Goal: Information Seeking & Learning: Learn about a topic

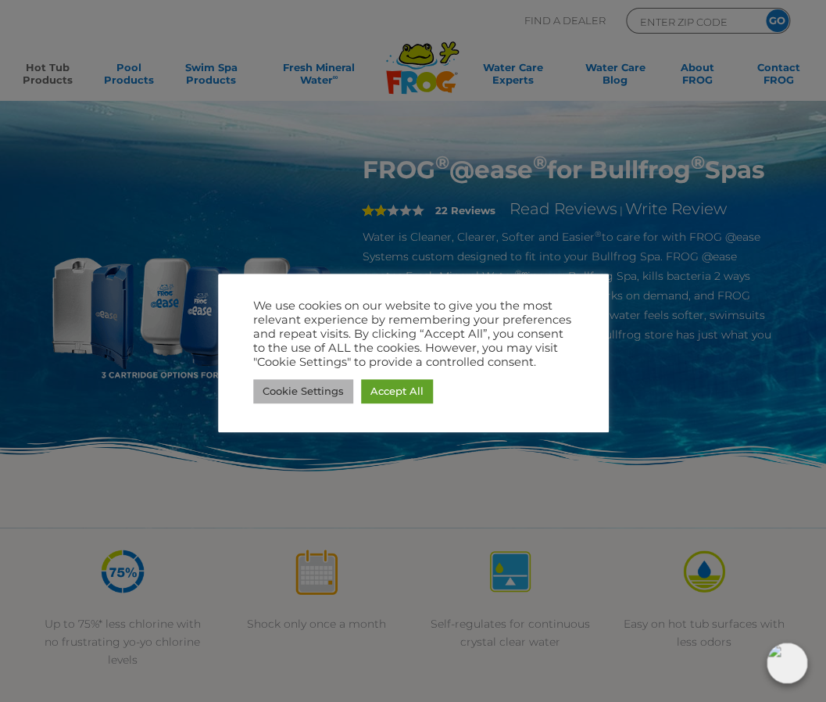
click at [301, 386] on link "Cookie Settings" at bounding box center [303, 391] width 100 height 24
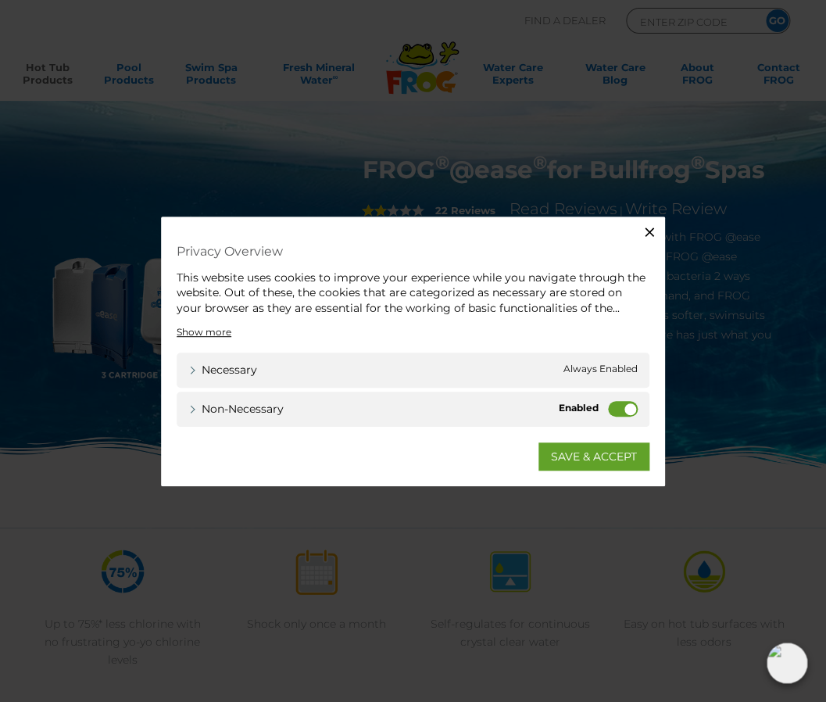
click at [652, 228] on icon "button" at bounding box center [649, 231] width 9 height 9
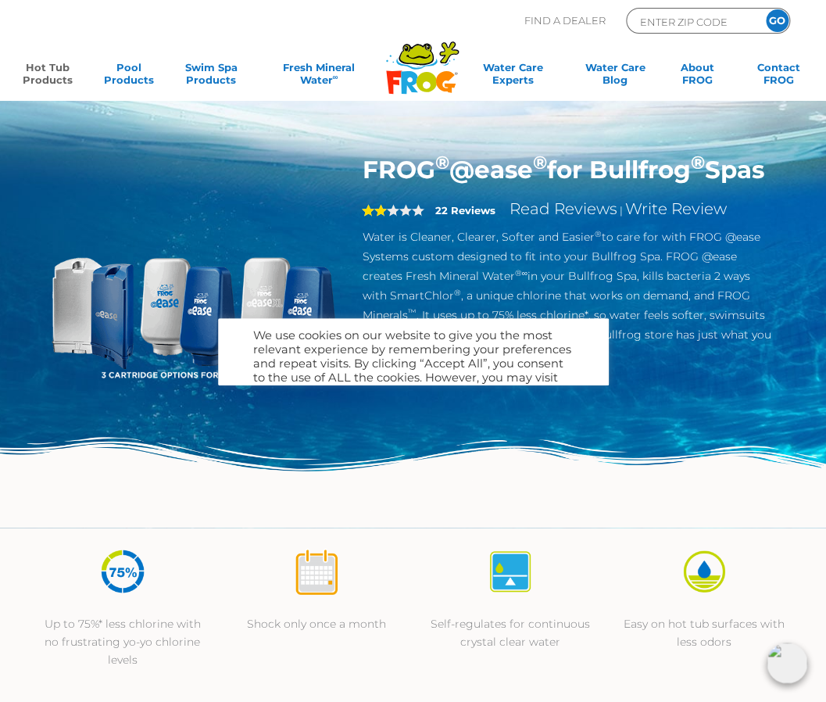
click at [294, 396] on img at bounding box center [194, 300] width 290 height 290
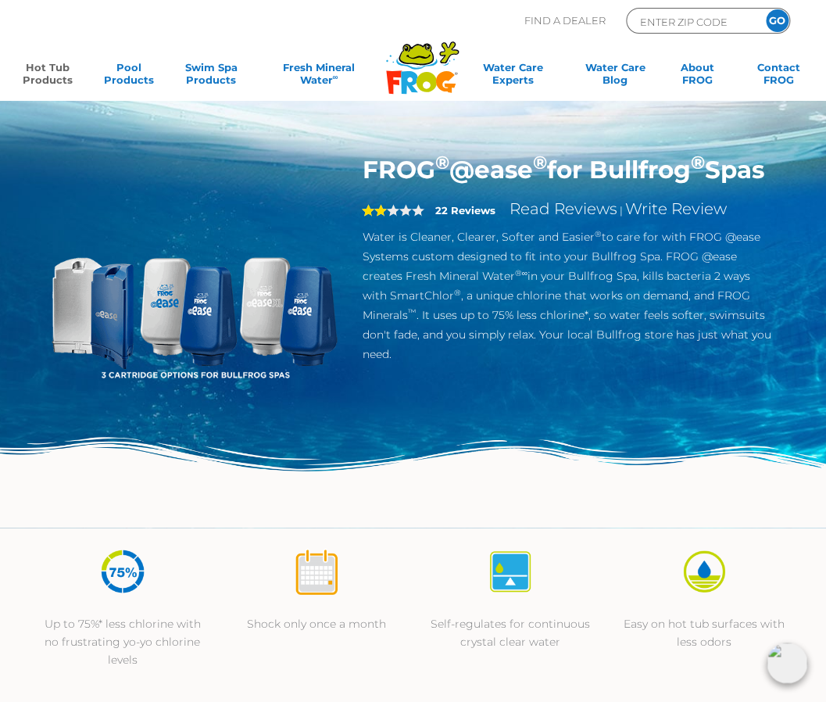
click at [271, 506] on img at bounding box center [413, 482] width 826 height 91
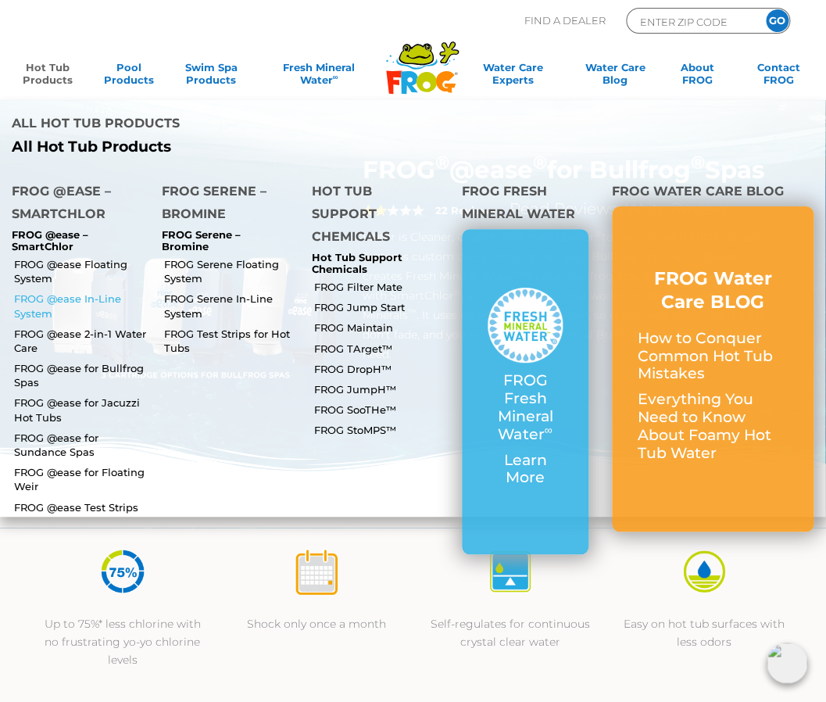
click at [91, 292] on link "FROG @ease In-Line System" at bounding box center [82, 306] width 136 height 28
click at [61, 70] on link "Hot Tub Products" at bounding box center [47, 76] width 63 height 31
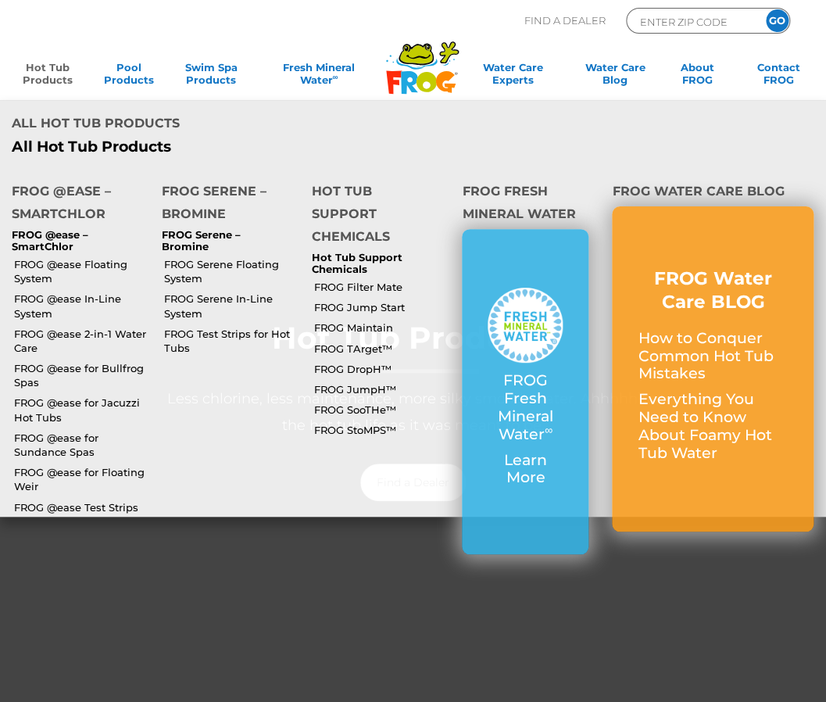
click at [56, 77] on link "Hot Tub Products" at bounding box center [47, 76] width 63 height 31
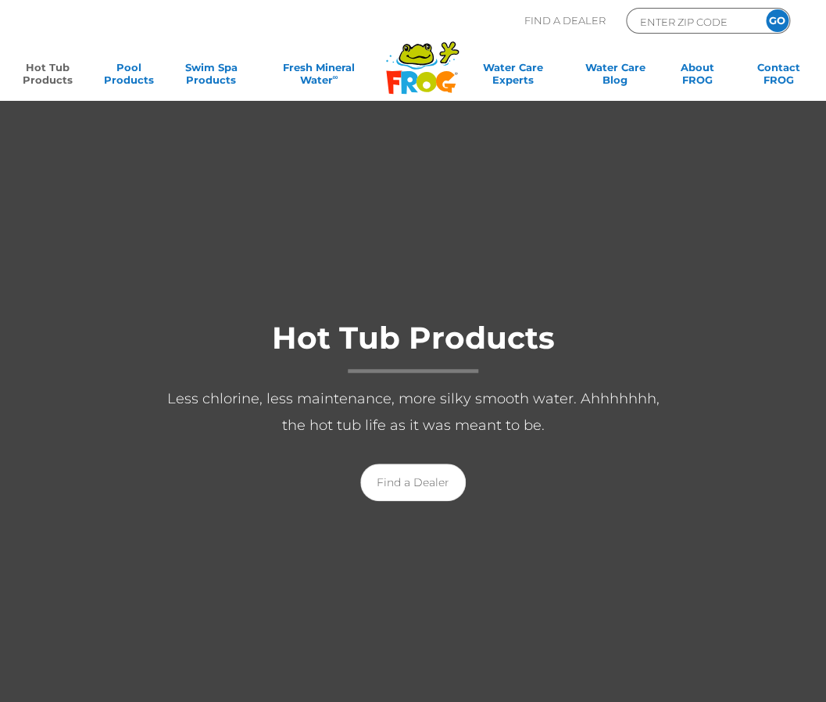
click at [62, 81] on link "Hot Tub Products" at bounding box center [47, 76] width 63 height 31
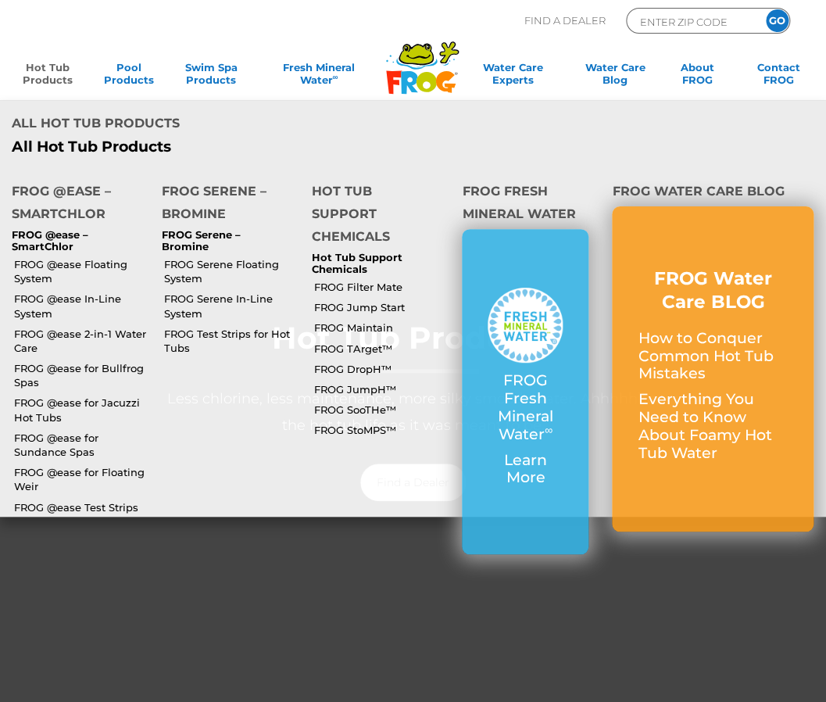
click at [58, 77] on link "Hot Tub Products" at bounding box center [47, 76] width 63 height 31
click at [39, 80] on link "Hot Tub Products" at bounding box center [47, 76] width 63 height 31
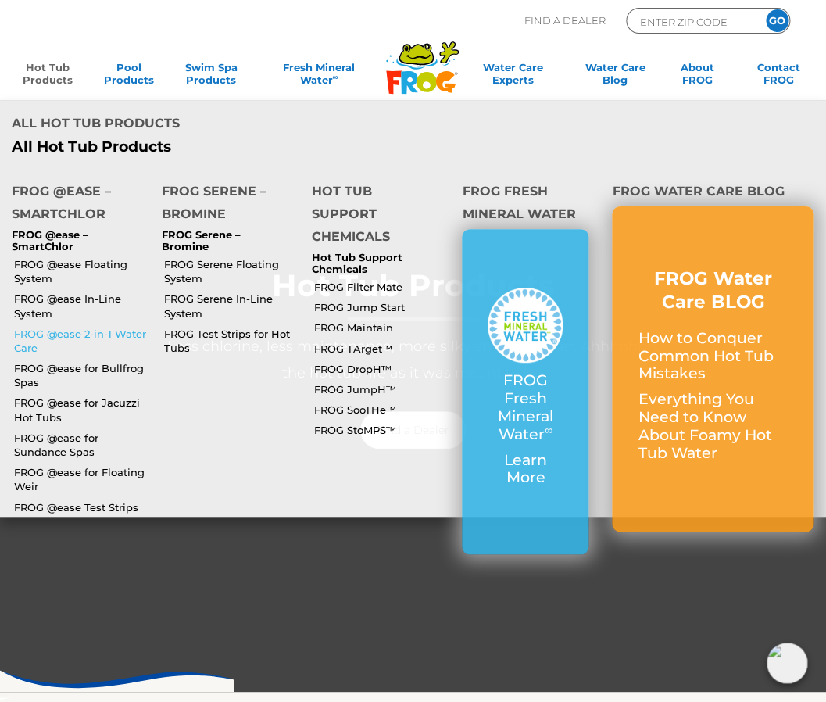
scroll to position [20, 0]
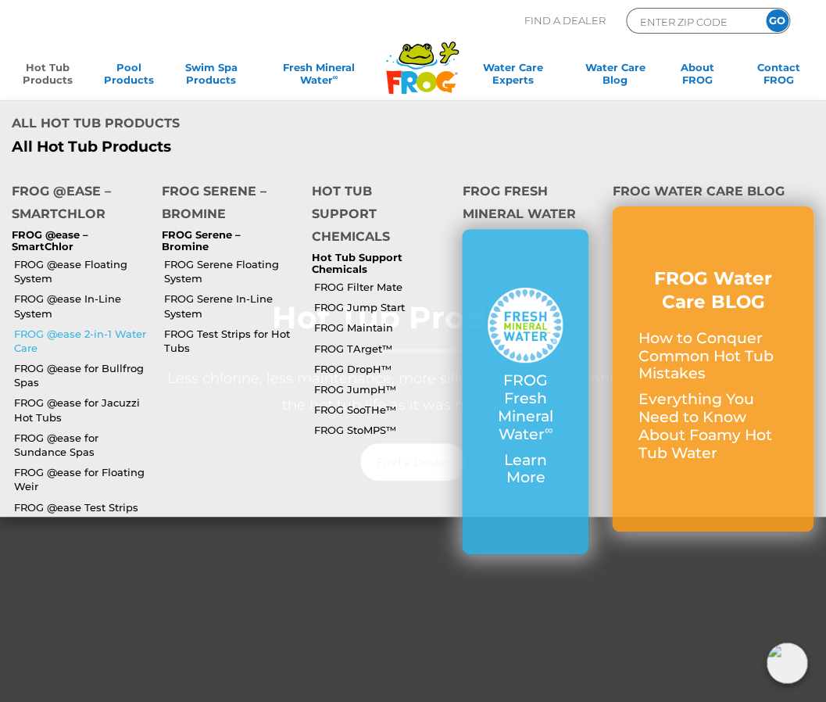
click at [75, 327] on link "FROG @ease 2-in-1 Water Care" at bounding box center [82, 341] width 136 height 28
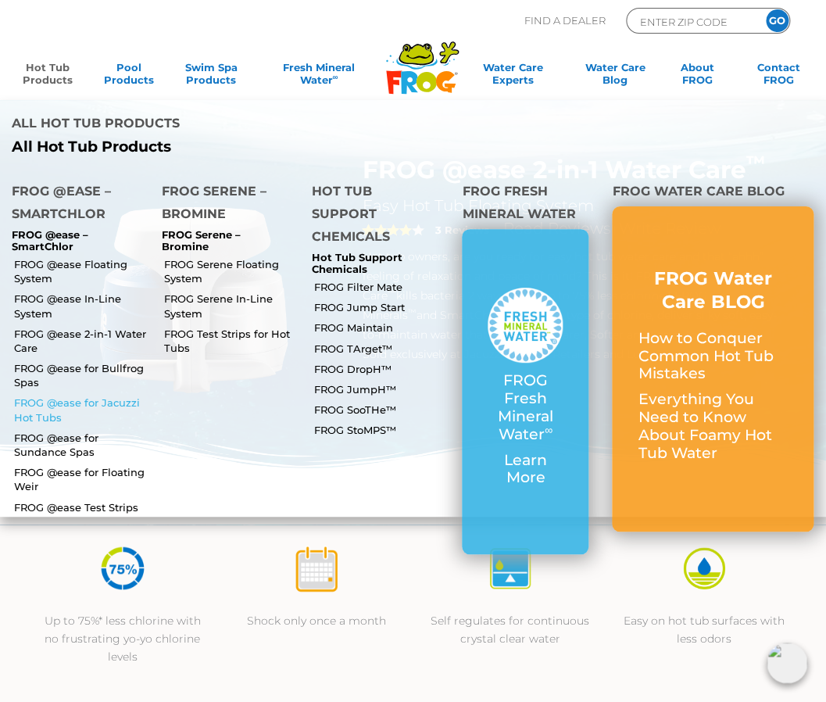
click at [79, 396] on link "FROG @ease for Jacuzzi Hot Tubs" at bounding box center [82, 410] width 136 height 28
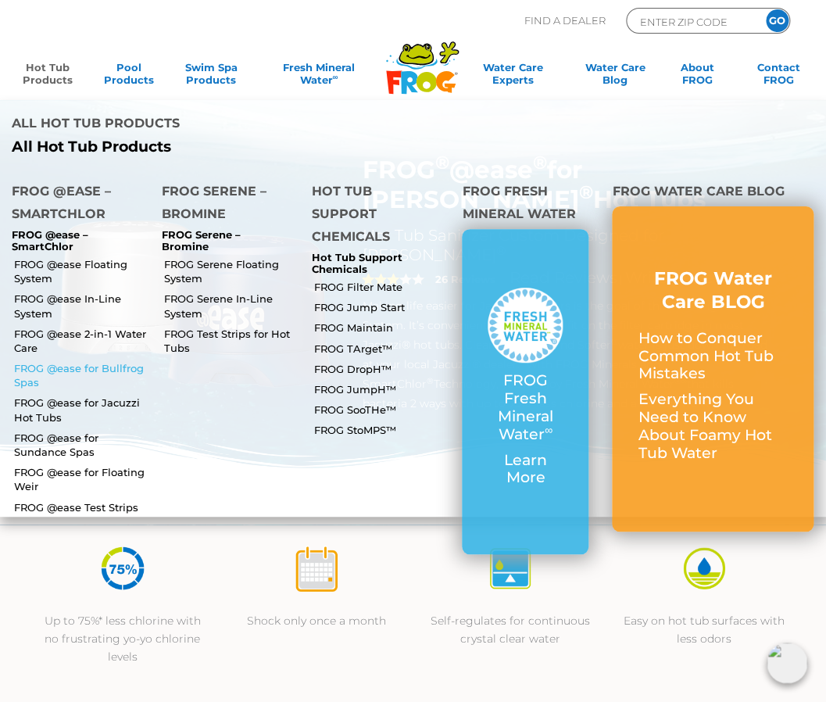
click at [95, 361] on link "FROG @ease for Bullfrog Spas" at bounding box center [82, 375] width 136 height 28
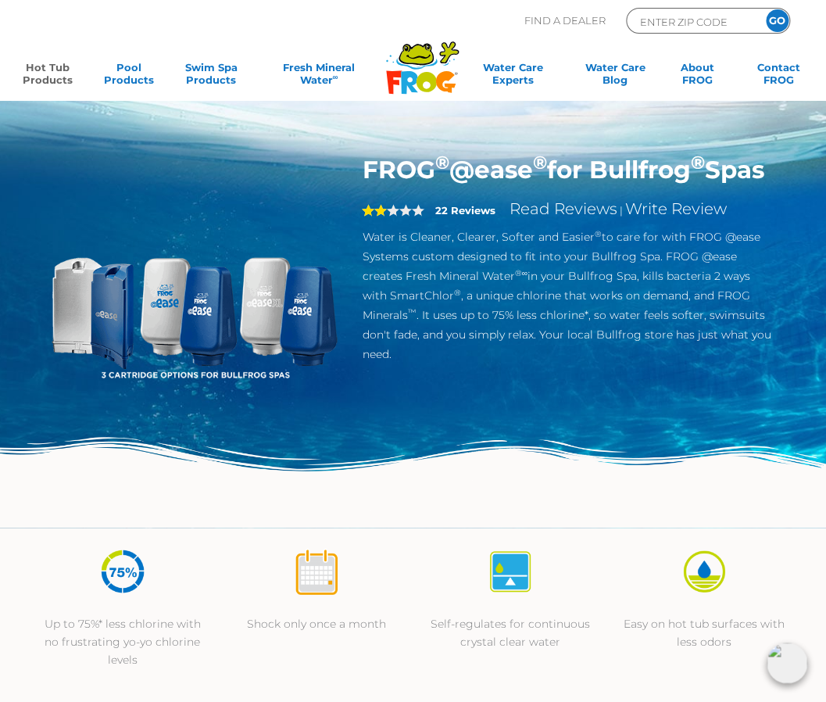
click at [101, 306] on img at bounding box center [194, 300] width 290 height 290
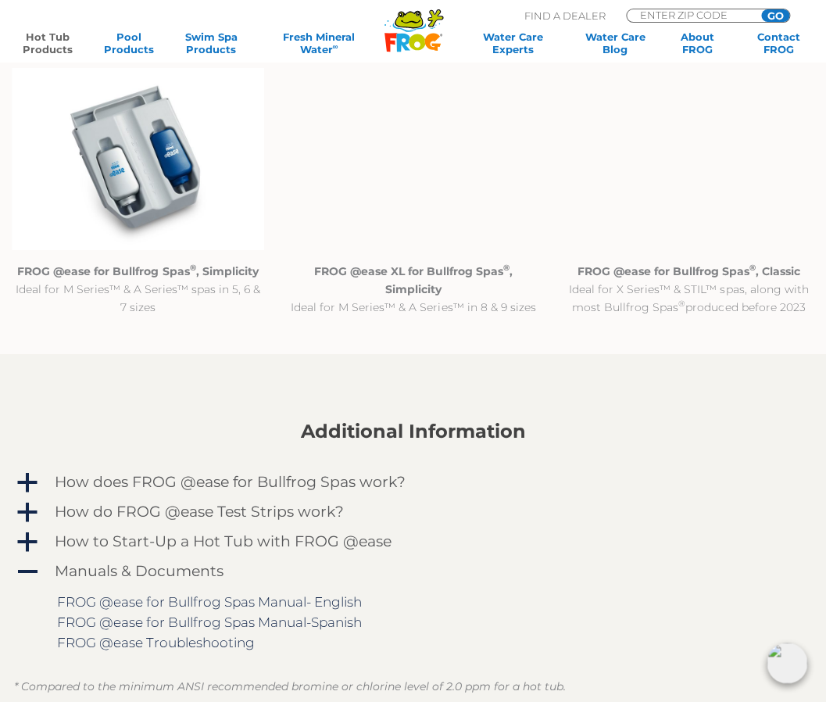
scroll to position [1231, 0]
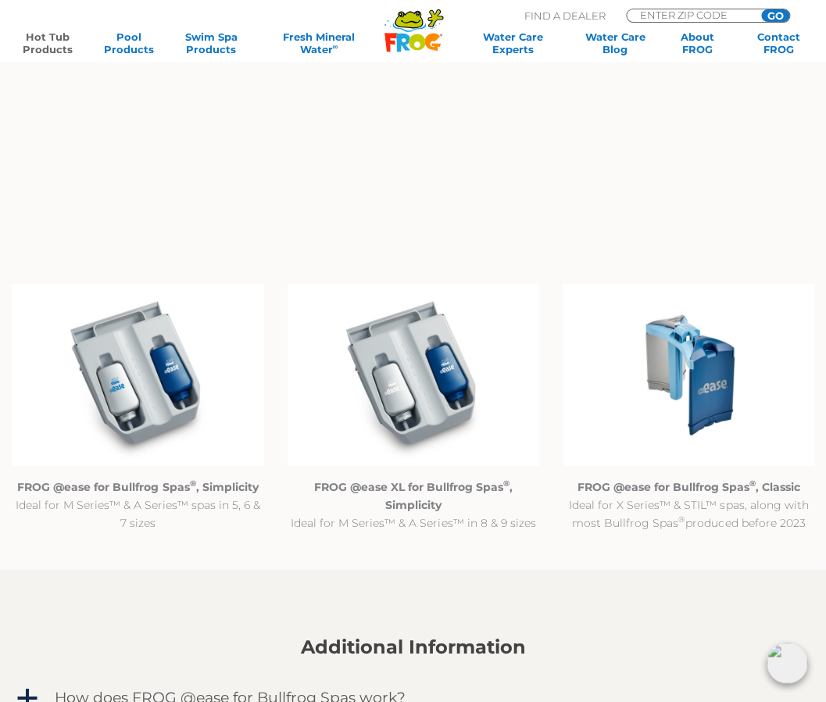
click at [730, 394] on img at bounding box center [689, 375] width 252 height 182
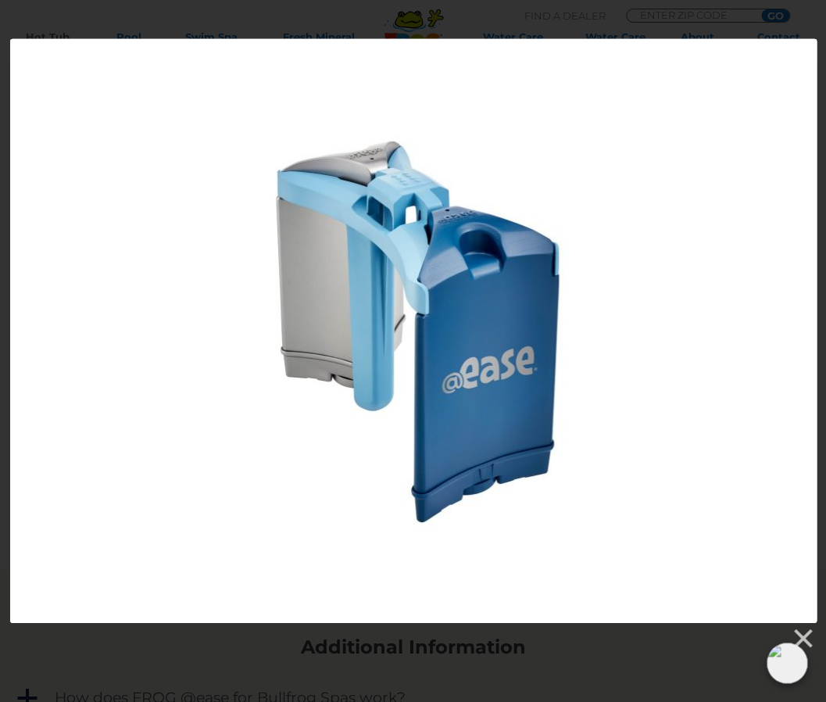
click at [612, 418] on div at bounding box center [413, 331] width 807 height 584
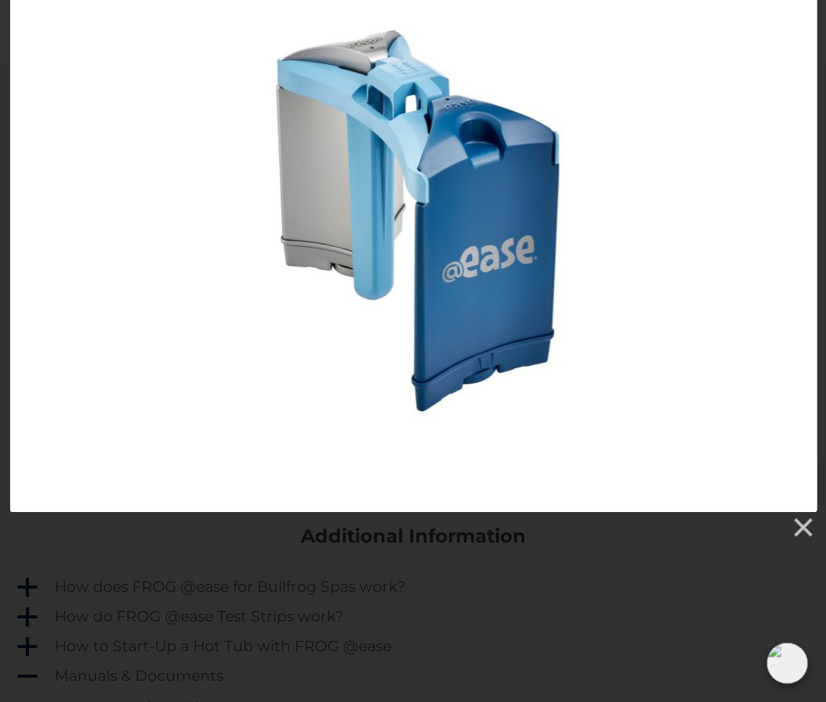
scroll to position [1793, 0]
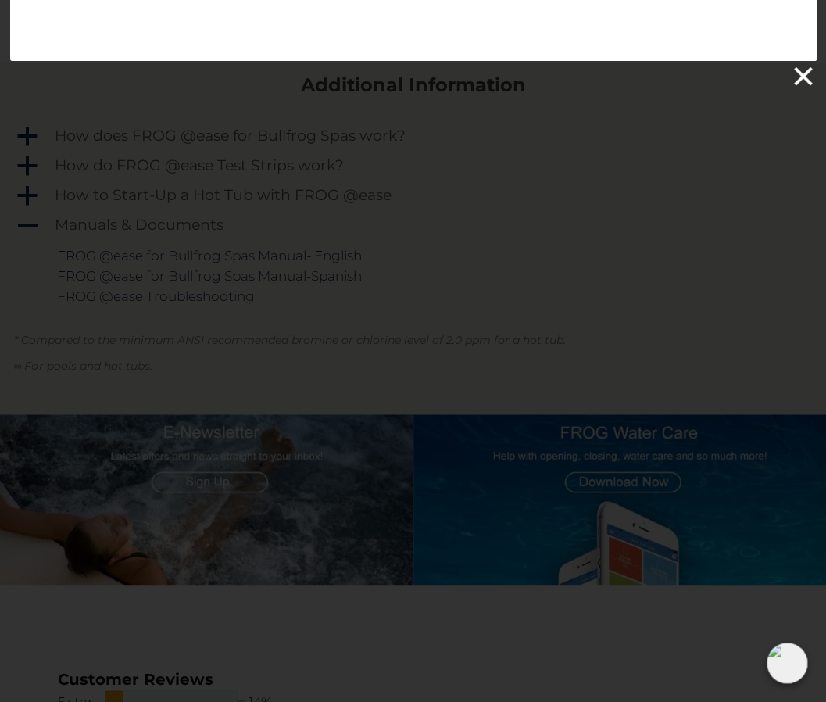
click at [799, 84] on link at bounding box center [801, 76] width 23 height 23
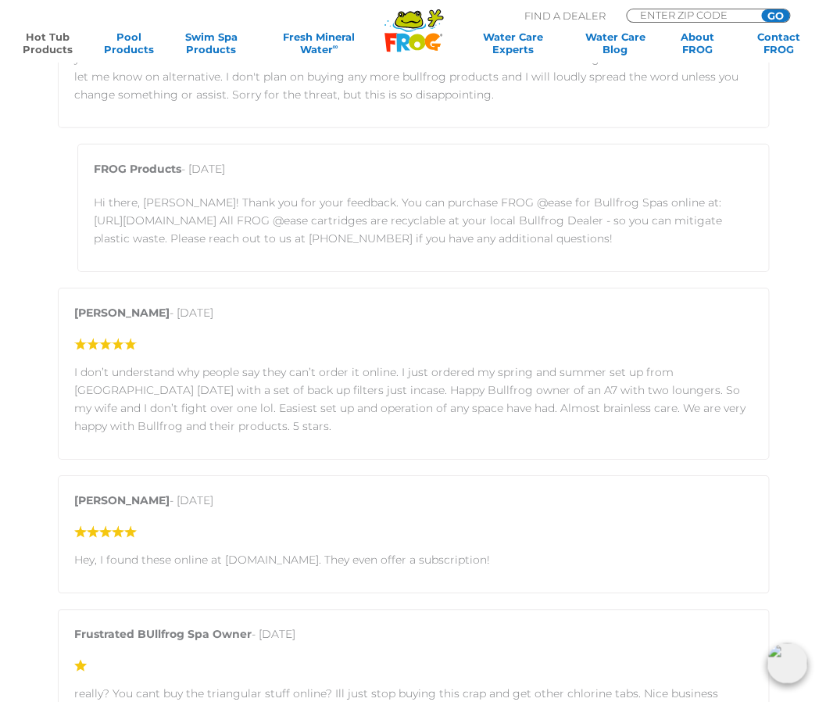
scroll to position [2910, 0]
